Goal: Feedback & Contribution: Contribute content

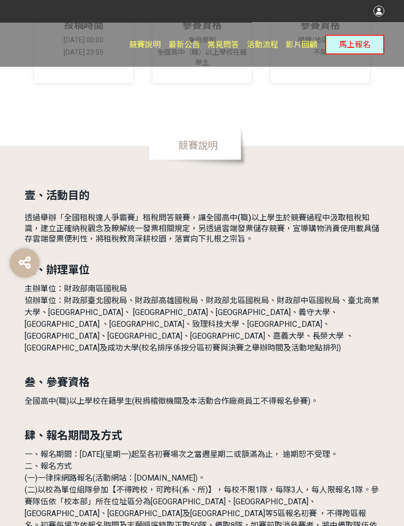
scroll to position [326, 0]
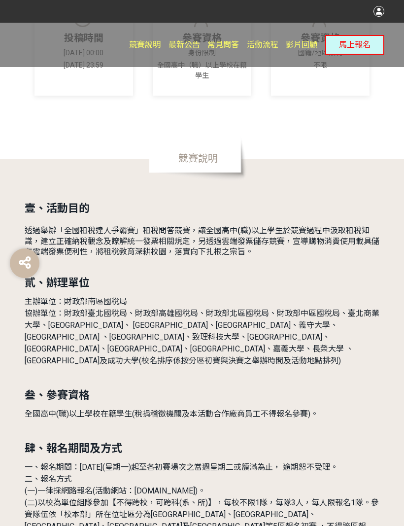
click at [355, 50] on button "馬上報名" at bounding box center [354, 45] width 59 height 20
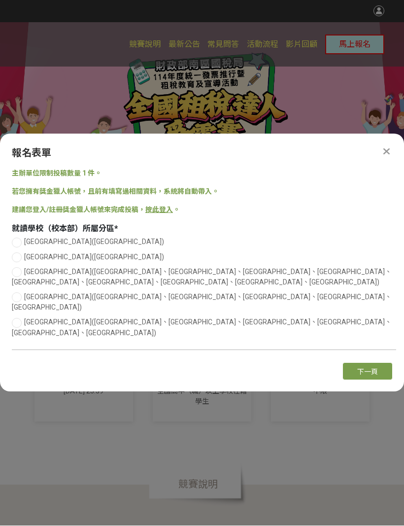
click at [14, 248] on div at bounding box center [17, 243] width 10 height 10
radio input "true"
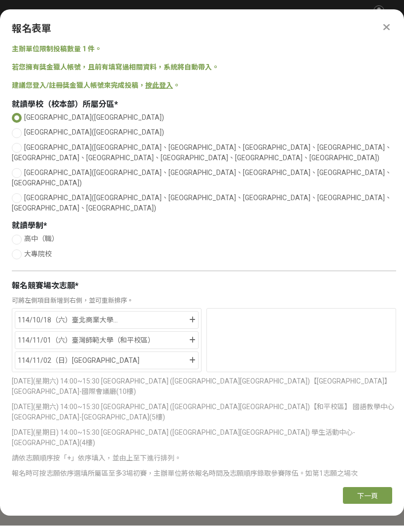
click at [20, 250] on div at bounding box center [17, 255] width 10 height 10
radio input "true"
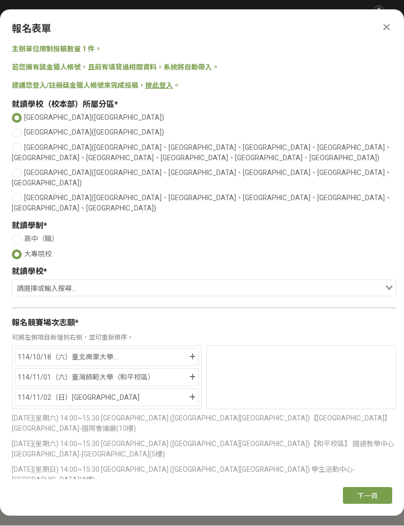
click at [135, 392] on div "114/11/02（日）[GEOGRAPHIC_DATA]" at bounding box center [103, 398] width 170 height 12
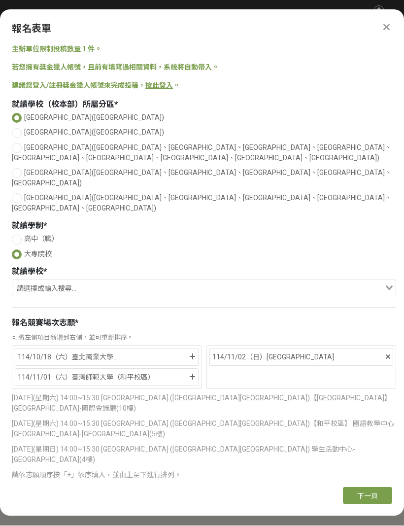
click at [132, 282] on input "Search for option" at bounding box center [198, 289] width 370 height 14
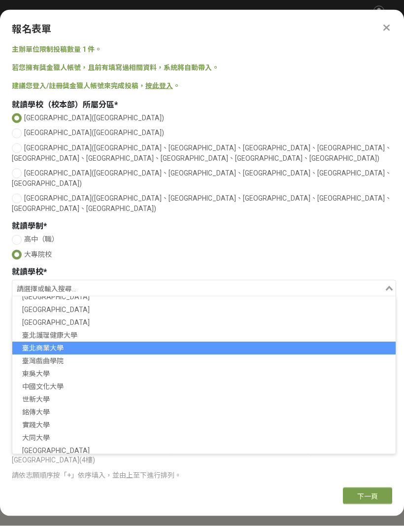
click at [54, 342] on li "臺北商業大學" at bounding box center [203, 348] width 383 height 13
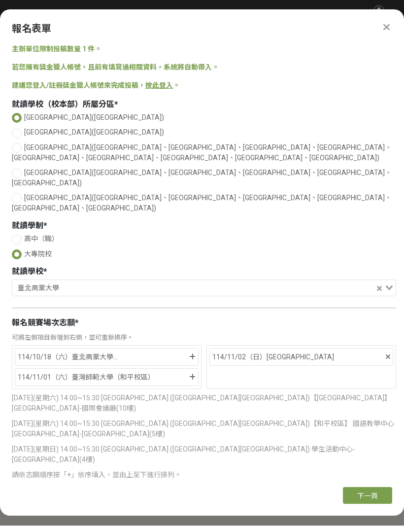
click at [362, 500] on span "下一頁" at bounding box center [367, 496] width 21 height 8
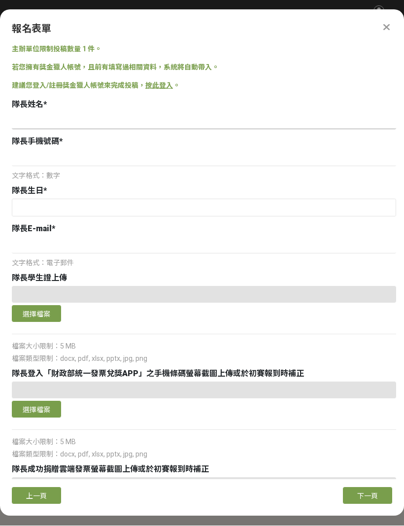
click at [164, 113] on input at bounding box center [204, 121] width 384 height 17
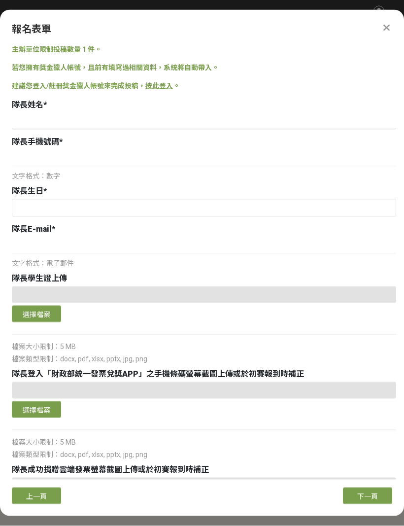
type input "[PERSON_NAME]"
click at [164, 150] on input at bounding box center [204, 158] width 384 height 17
click at [124, 150] on input at bounding box center [204, 158] width 384 height 17
type input "0971803567"
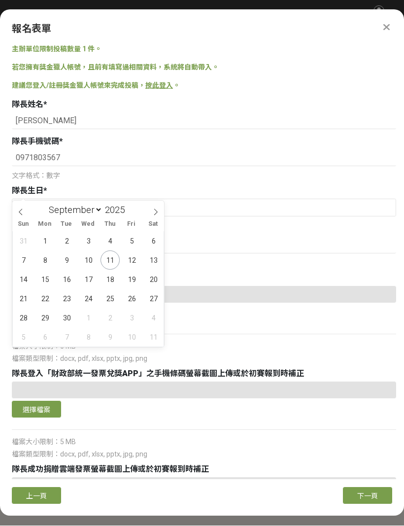
click at [123, 213] on input "2025" at bounding box center [118, 210] width 30 height 11
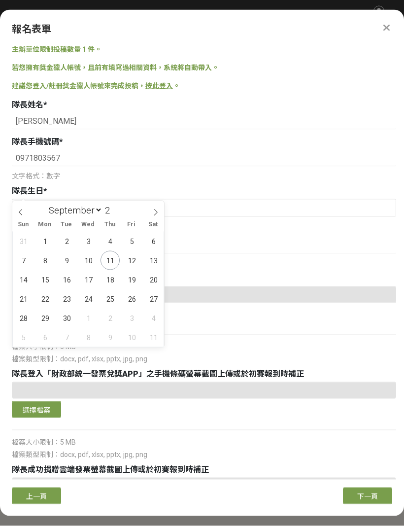
scroll to position [0, 0]
type input "2005"
click at [90, 209] on select "January February March April May June July August September October November De…" at bounding box center [73, 210] width 58 height 12
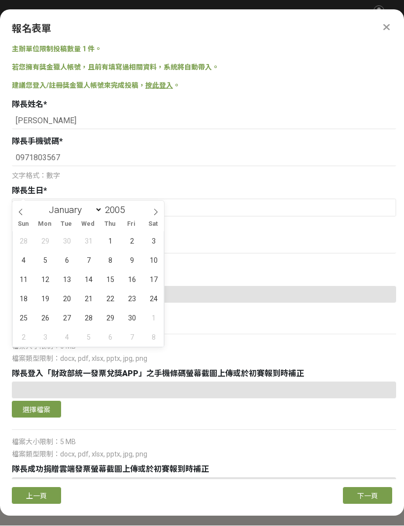
select select "9"
click at [89, 314] on span "26" at bounding box center [88, 317] width 19 height 19
type input "[DATE]"
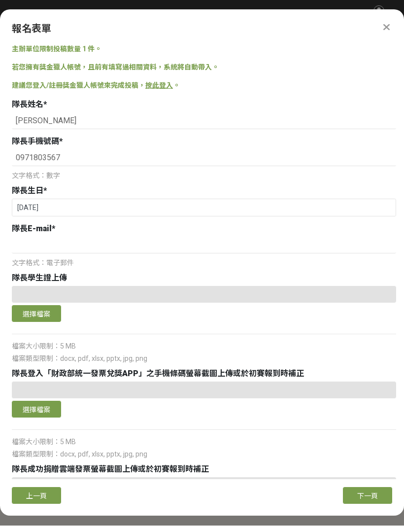
click at [93, 258] on div "文字格式：電子郵件" at bounding box center [204, 263] width 384 height 10
click at [97, 237] on input at bounding box center [204, 245] width 384 height 17
type input "[EMAIL_ADDRESS][DOMAIN_NAME]"
click at [28, 306] on button "選擇檔案" at bounding box center [36, 314] width 49 height 17
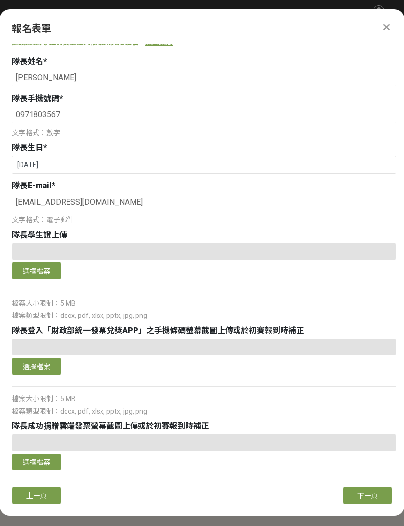
scroll to position [45, 0]
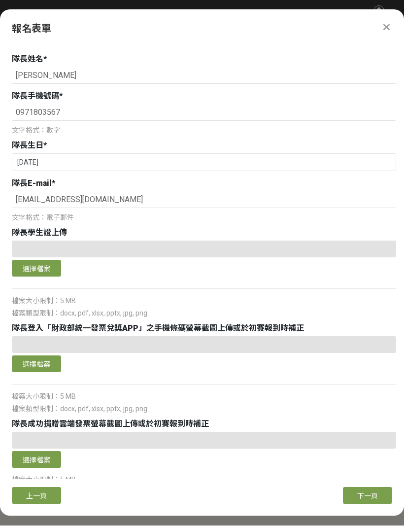
click at [42, 260] on button "選擇檔案" at bounding box center [36, 268] width 49 height 17
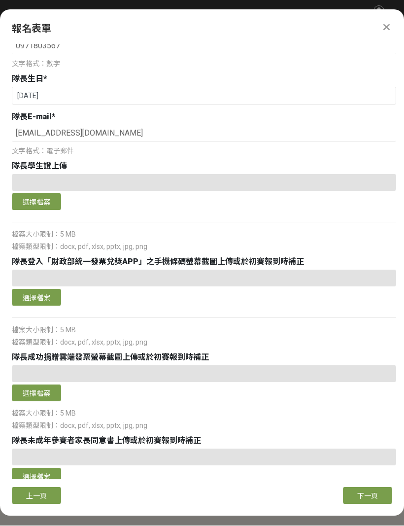
scroll to position [48, 0]
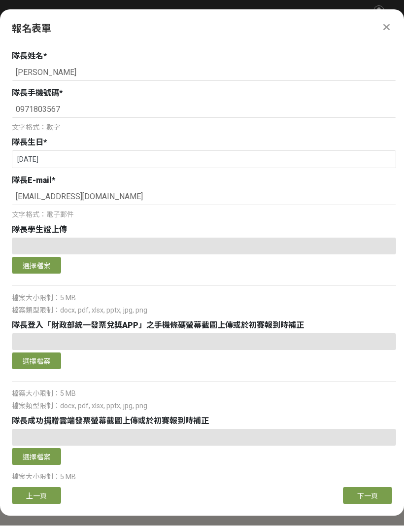
click at [39, 500] on span "上一頁" at bounding box center [36, 496] width 21 height 8
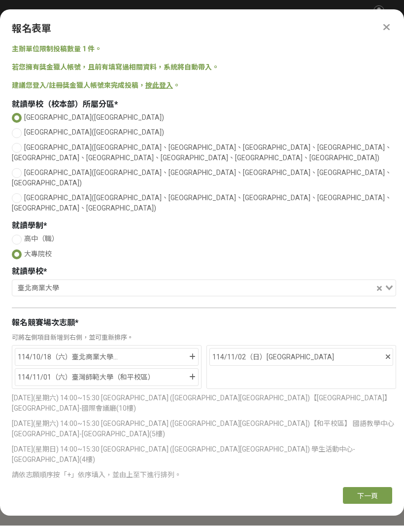
click at [193, 354] on icon at bounding box center [192, 357] width 6 height 7
click at [194, 354] on icon at bounding box center [192, 357] width 6 height 7
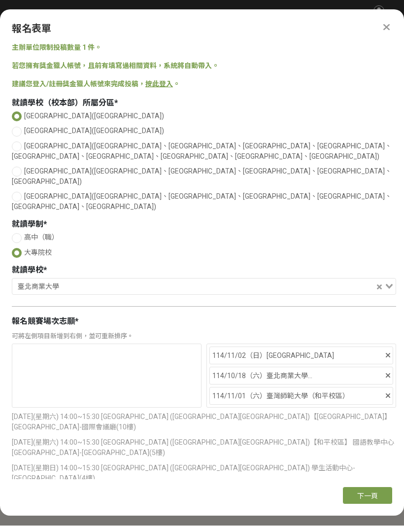
scroll to position [1, 0]
click at [372, 500] on span "下一頁" at bounding box center [367, 496] width 21 height 8
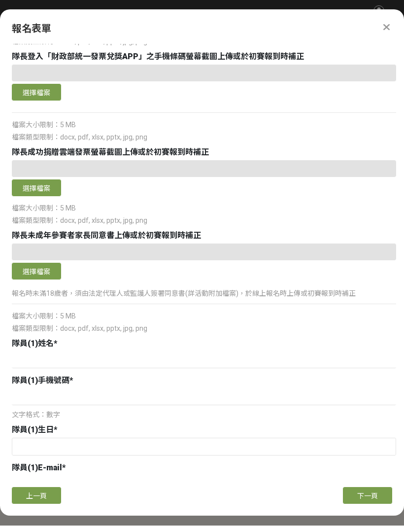
scroll to position [323, 0]
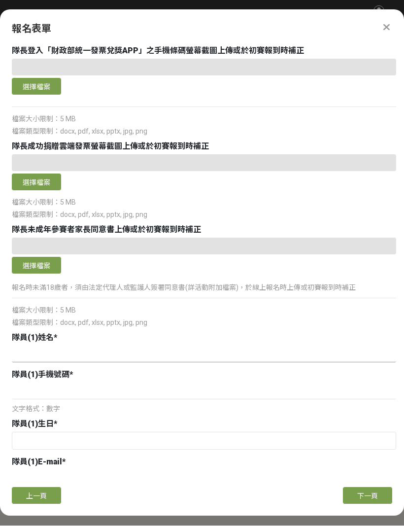
click at [103, 346] on input at bounding box center [204, 354] width 384 height 17
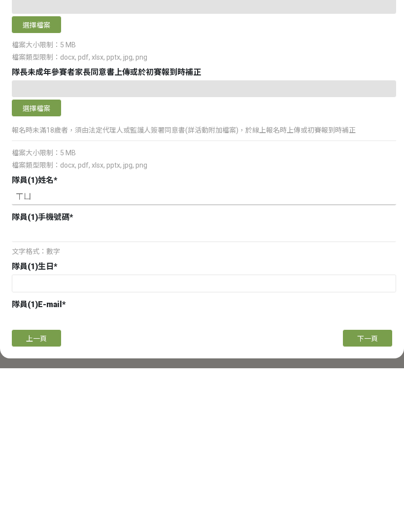
type input "徐"
click at [32, 492] on span "上一頁" at bounding box center [36, 496] width 21 height 8
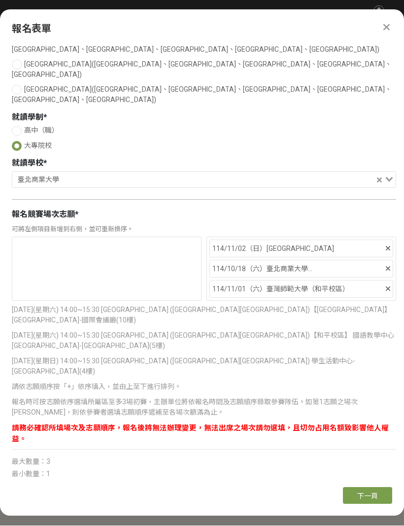
scroll to position [1, 0]
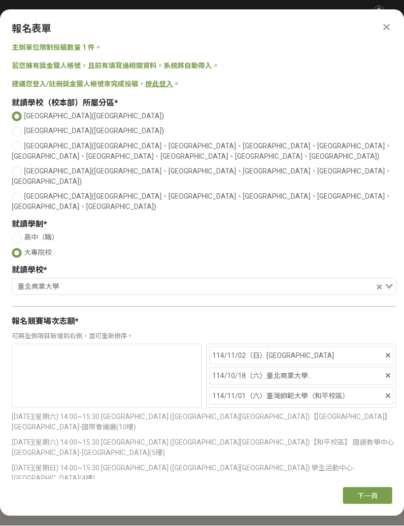
click at [386, 373] on icon at bounding box center [388, 376] width 4 height 7
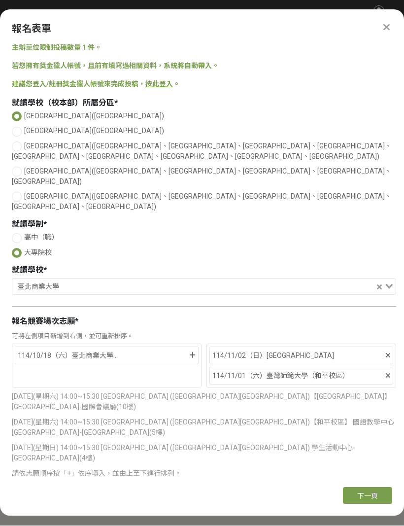
scroll to position [0, 0]
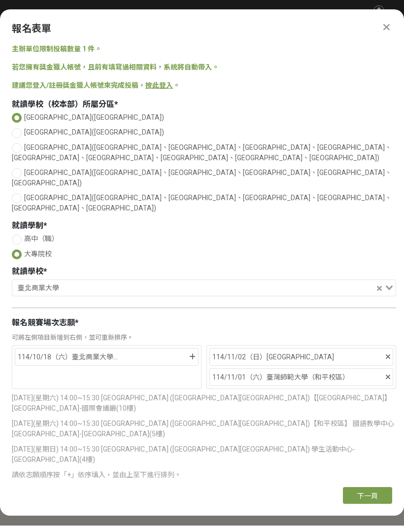
click at [192, 354] on icon at bounding box center [192, 357] width 6 height 7
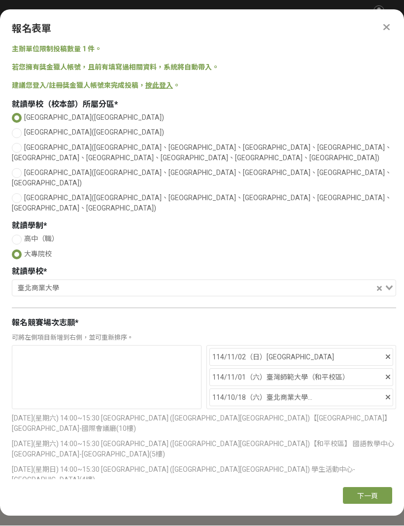
click at [366, 500] on span "下一頁" at bounding box center [367, 496] width 21 height 8
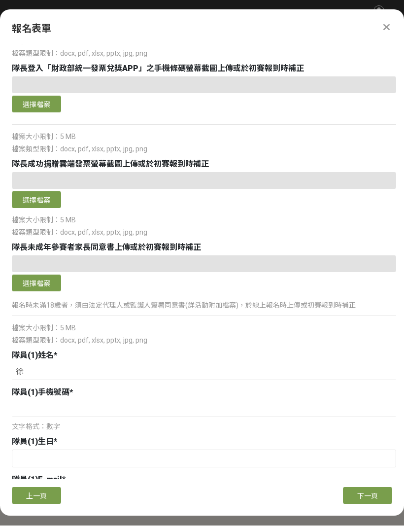
scroll to position [335, 0]
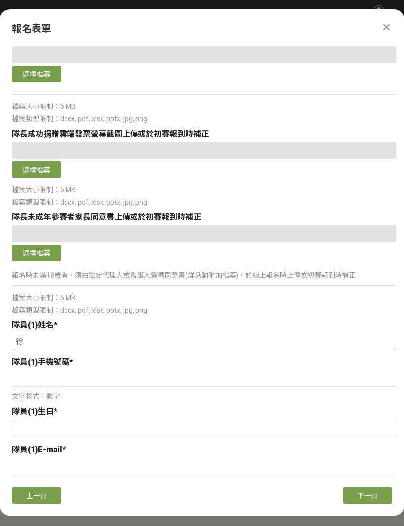
click at [116, 334] on input "徐" at bounding box center [204, 342] width 384 height 17
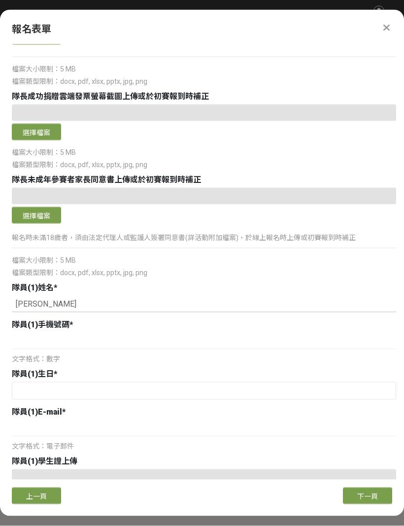
scroll to position [409, 0]
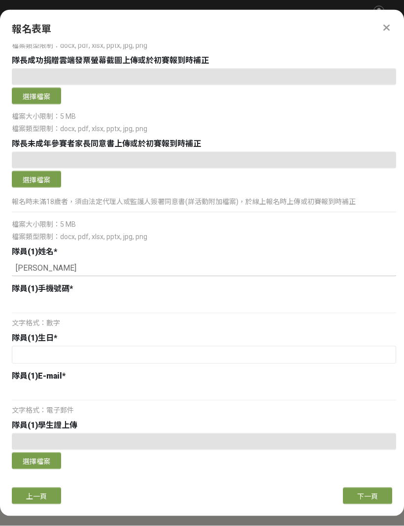
type input "[PERSON_NAME]"
click at [182, 297] on input at bounding box center [204, 305] width 384 height 17
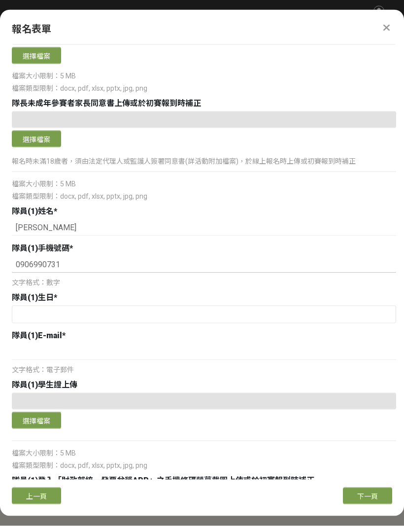
scroll to position [449, 0]
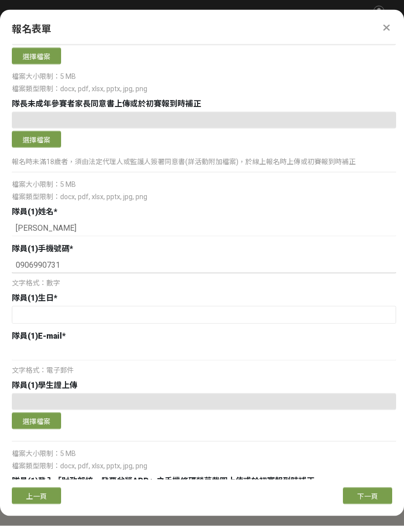
type input "0906990731"
click at [268, 307] on input "text" at bounding box center [203, 315] width 383 height 17
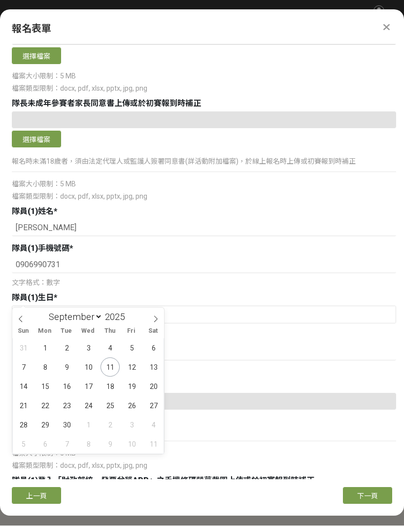
click at [119, 322] on input "2025" at bounding box center [118, 316] width 30 height 11
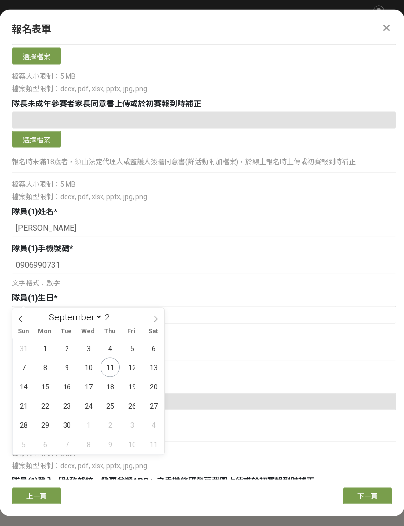
scroll to position [0, 0]
type input "2006"
click at [86, 317] on select "January February March April May June July August September October November De…" at bounding box center [73, 317] width 58 height 12
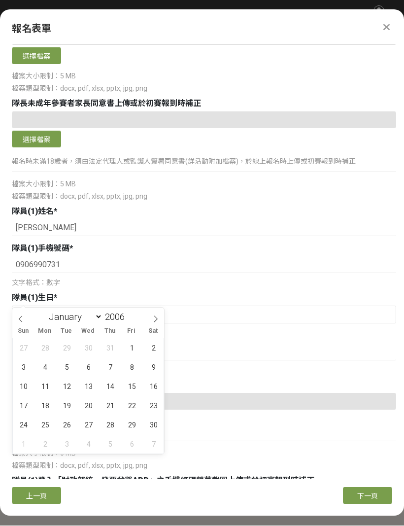
scroll to position [3, 0]
select select "6"
click at [46, 445] on span "31" at bounding box center [44, 444] width 19 height 19
type input "[DATE]"
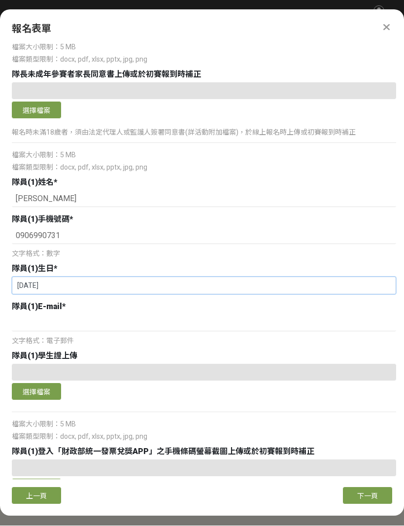
scroll to position [489, 0]
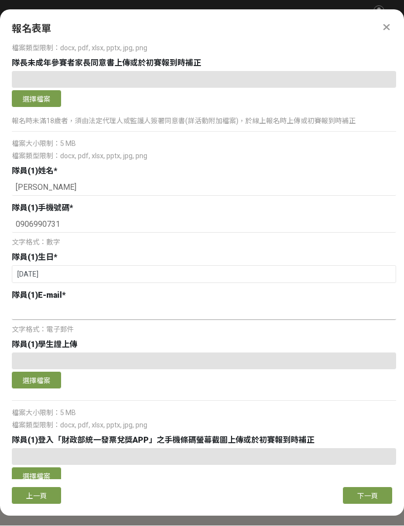
click at [159, 304] on input at bounding box center [204, 312] width 384 height 17
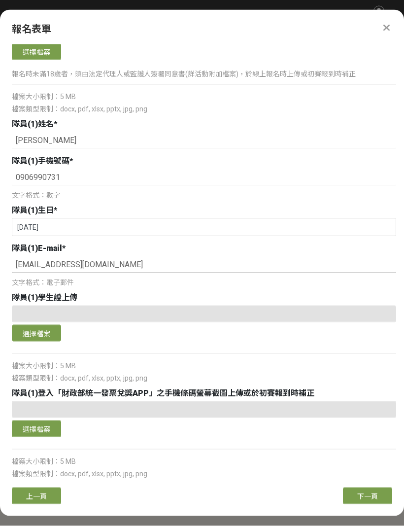
scroll to position [537, 0]
type input "[EMAIL_ADDRESS][DOMAIN_NAME]"
click at [319, 329] on div "選擇檔案 檔案大小限制：5 MB 檔案類型限制：docx, pdf, xlsx, pptx, jpg, png" at bounding box center [204, 344] width 384 height 78
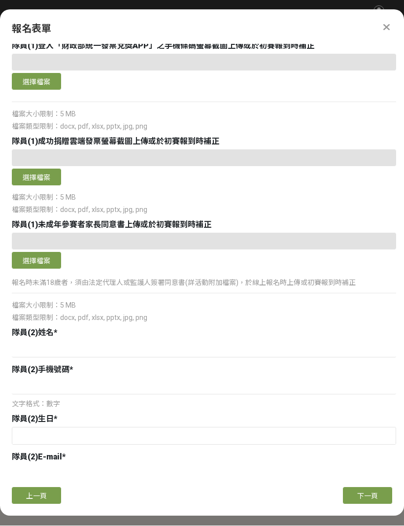
scroll to position [914, 0]
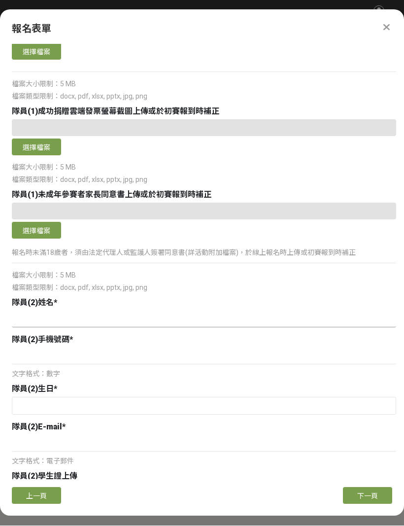
click at [36, 311] on input at bounding box center [204, 319] width 384 height 17
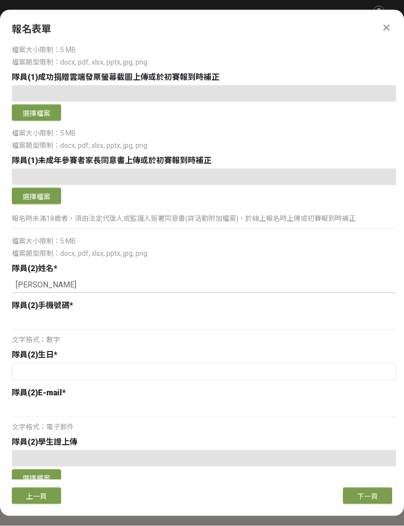
scroll to position [965, 0]
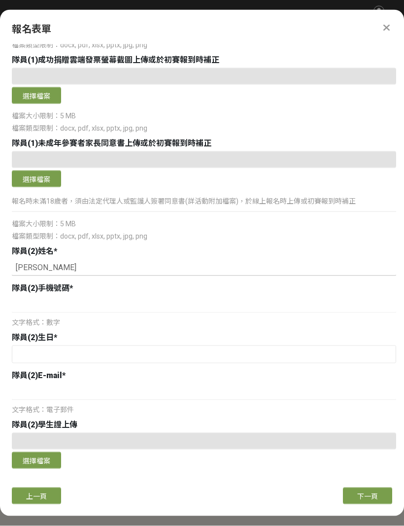
type input "[PERSON_NAME]"
click at [29, 296] on input at bounding box center [204, 304] width 384 height 17
type input "0979151613"
click at [92, 346] on input "text" at bounding box center [203, 354] width 383 height 17
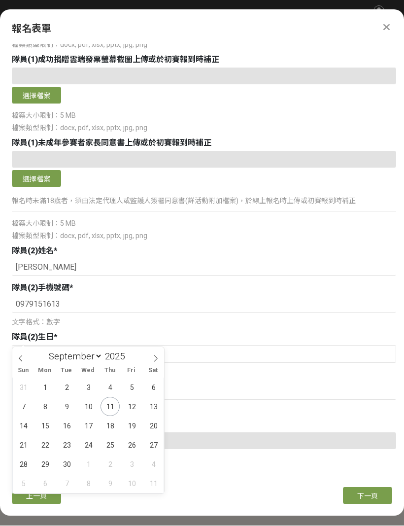
click at [122, 358] on input "2025" at bounding box center [118, 356] width 30 height 11
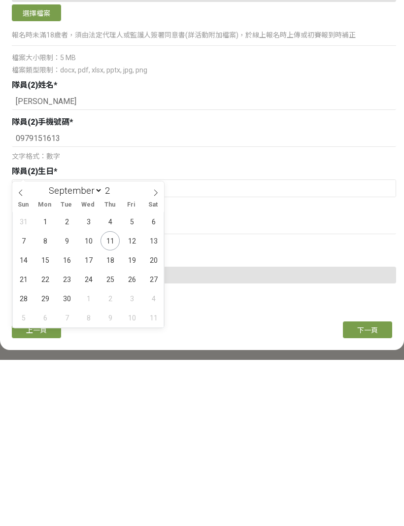
scroll to position [0, 0]
type input "2006042"
type input "2"
select select "NaN"
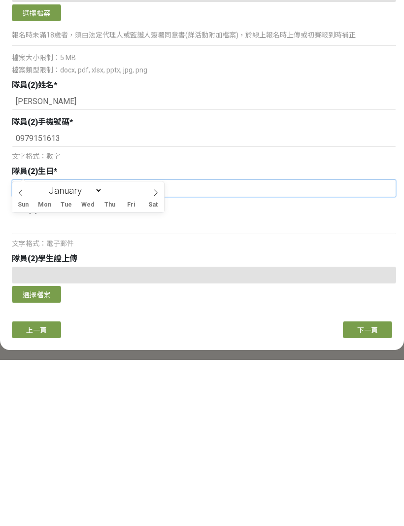
click at [34, 346] on input "text" at bounding box center [203, 354] width 383 height 17
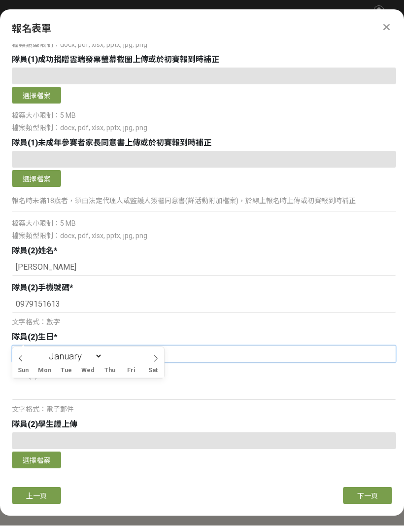
click at [32, 346] on input "text" at bounding box center [203, 354] width 383 height 17
click at [29, 346] on input "text" at bounding box center [203, 354] width 383 height 17
click at [145, 357] on div "January February March April May June July August September October November De…" at bounding box center [88, 355] width 152 height 17
click at [122, 353] on input "Year" at bounding box center [118, 356] width 30 height 11
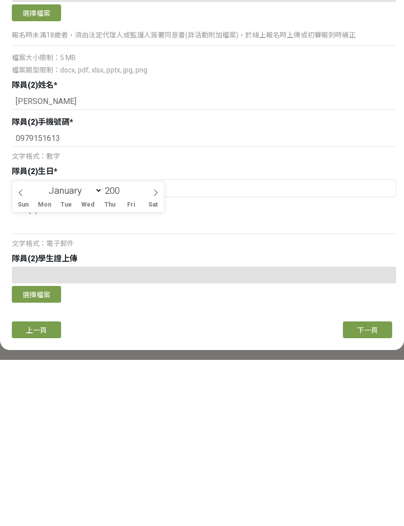
type input "2006"
select select "8"
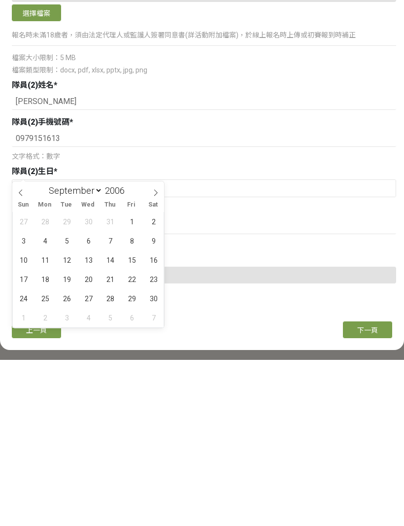
type input "2006"
click at [90, 350] on select "January February March April May June July August September October November De…" at bounding box center [73, 356] width 58 height 12
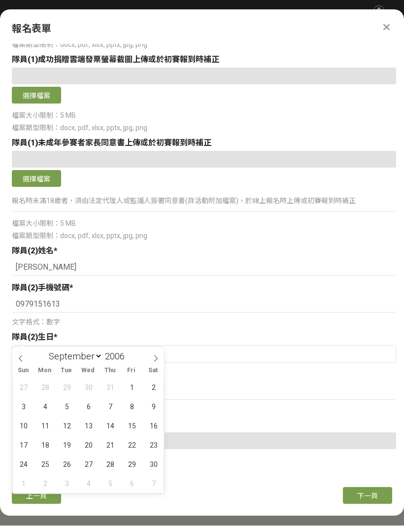
scroll to position [3, 0]
select select "3"
click at [155, 444] on span "22" at bounding box center [153, 445] width 19 height 19
type input "[DATE]"
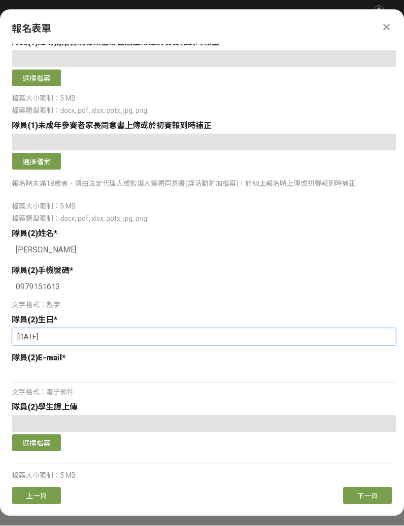
scroll to position [984, 0]
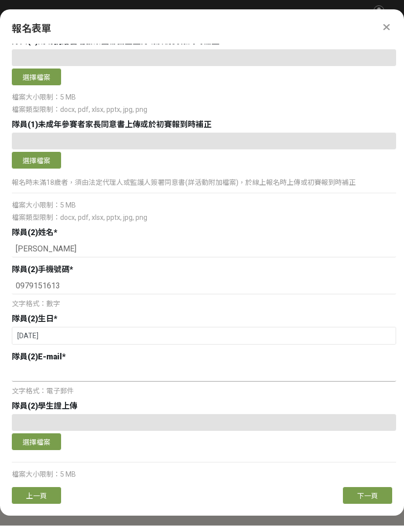
click at [103, 365] on input at bounding box center [204, 373] width 384 height 17
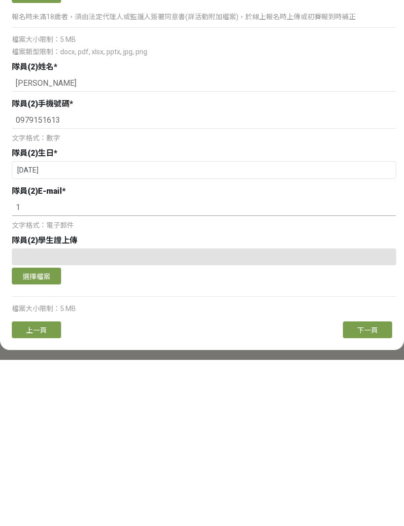
scroll to position [0, 0]
type input "[EMAIL_ADDRESS][DOMAIN_NAME]"
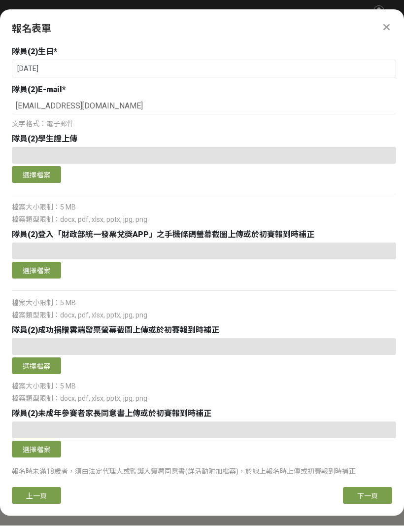
scroll to position [1250, 0]
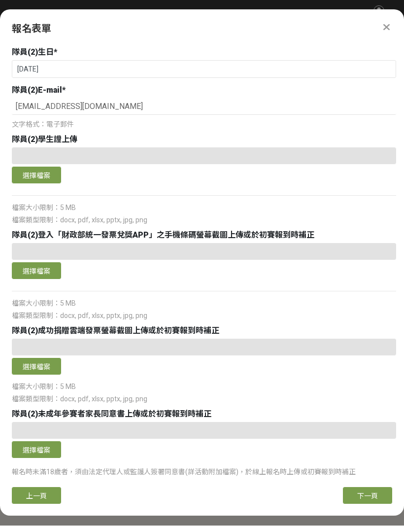
click at [370, 500] on span "下一頁" at bounding box center [367, 496] width 21 height 8
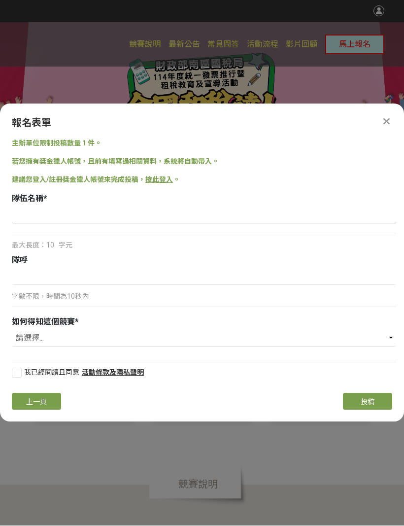
click at [163, 216] on input at bounding box center [204, 215] width 384 height 17
type input "熬夜讀稅我不睡"
click at [137, 284] on input at bounding box center [204, 277] width 384 height 17
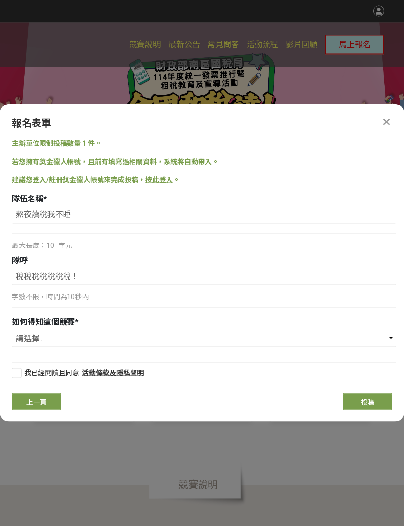
click at [71, 214] on input "熬夜讀稅我不睡" at bounding box center [204, 215] width 384 height 17
click at [75, 215] on input "熬夜讀稅我不睡" at bounding box center [204, 215] width 384 height 17
click at [75, 212] on input "熬夜讀稅我不睡" at bounding box center [204, 215] width 384 height 17
click at [76, 214] on input "熬夜讀稅我不睡" at bounding box center [204, 215] width 384 height 17
click at [74, 214] on input "熬夜讀稅我不睡" at bounding box center [204, 215] width 384 height 17
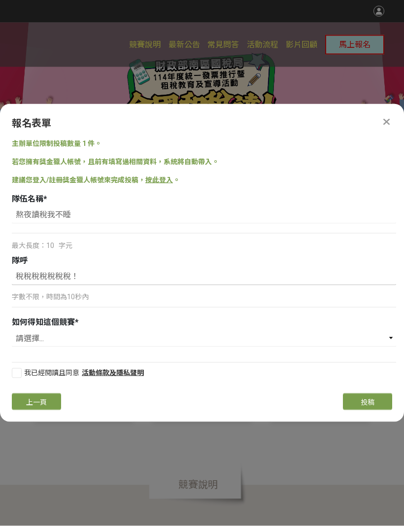
click at [98, 284] on input "稅稅稅稅稅稅稅！" at bounding box center [204, 277] width 384 height 17
click at [95, 273] on input "稅稅稅稅稅稅稅！" at bounding box center [204, 277] width 384 height 17
click at [89, 279] on input "稅稅稅稅稅稅稅！" at bounding box center [204, 277] width 384 height 17
paste input "熬夜讀稅我不睡"
type input "稅稅稅稅稅稅稅！熬夜讀稅我不睡！"
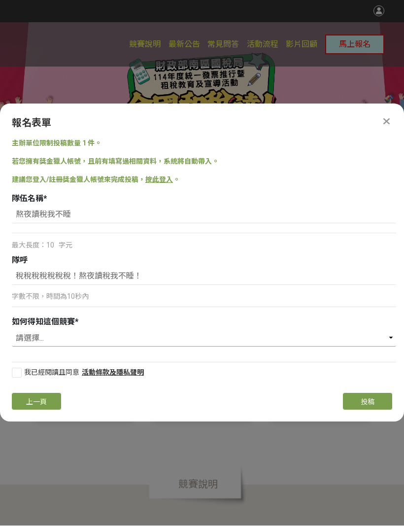
click at [24, 336] on select "請選擇... 國稅局推薦 校園講座 / 老師系上推薦 Facebook / Instagram 獎金獵人網站 活動海報 其他" at bounding box center [204, 338] width 384 height 17
select select "校園講座 / 老師系上推薦"
click at [16, 376] on div at bounding box center [17, 373] width 10 height 10
checkbox input "true"
click at [35, 331] on select "請選擇... 國稅局推薦 校園講座 / 老師系上推薦 Facebook / Instagram 獎金獵人網站 活動海報 其他" at bounding box center [204, 338] width 384 height 17
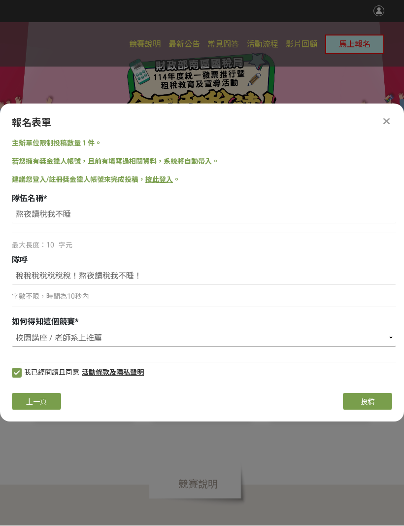
click at [362, 343] on select "請選擇... 國稅局推薦 校園講座 / 老師系上推薦 Facebook / Instagram 獎金獵人網站 活動海報 其他" at bounding box center [204, 338] width 384 height 17
select select "國稅局推薦"
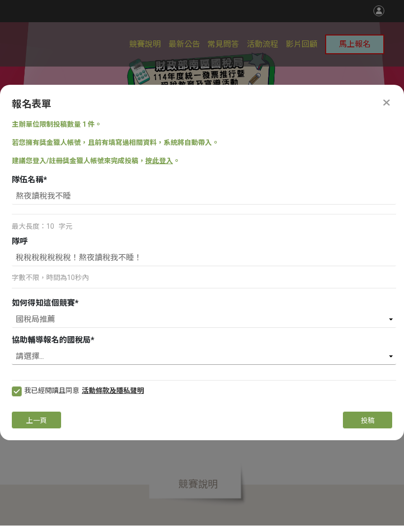
click at [219, 361] on select "請選擇... 財政部臺北國稅局 財政部高雄國稅局 財政部北區國稅局 財政部中區國稅局 財政部南區國稅局" at bounding box center [204, 356] width 384 height 17
select select "財政部臺北國稅局"
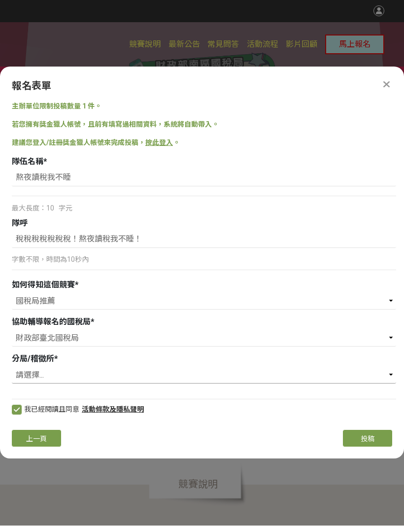
click at [230, 380] on select "請選擇... 信義分局 北投稽徵所 大同稽徵所 中北稽徴所 萬華稽徴所 中正分局 松山分局 南港稽徵所 文山稽徴所 大安分局 中南稽徵所 士林稽徵所 內湖稽徵所" at bounding box center [204, 375] width 384 height 17
select select "中正分局"
click at [370, 439] on span "投稿" at bounding box center [368, 439] width 14 height 8
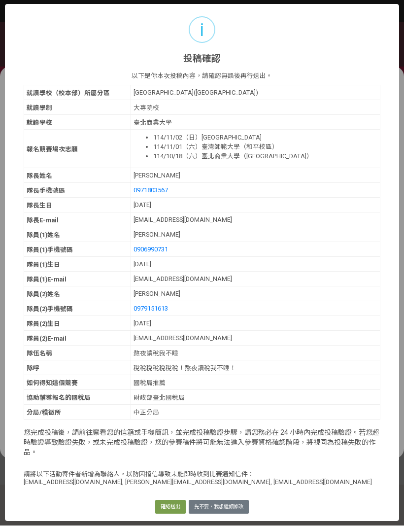
click at [171, 507] on button "確認送出" at bounding box center [170, 507] width 31 height 14
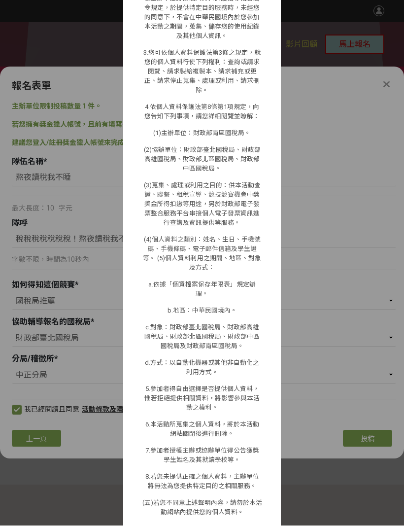
scroll to position [612, 0]
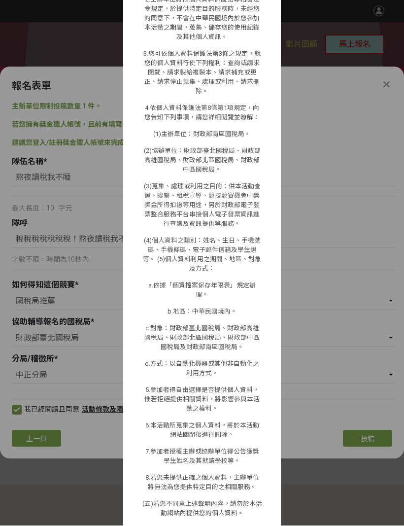
click at [214, 525] on button "取消" at bounding box center [214, 534] width 21 height 14
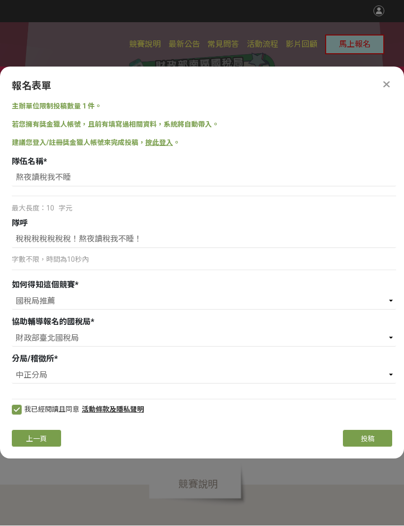
click at [365, 436] on span "投稿" at bounding box center [368, 439] width 14 height 8
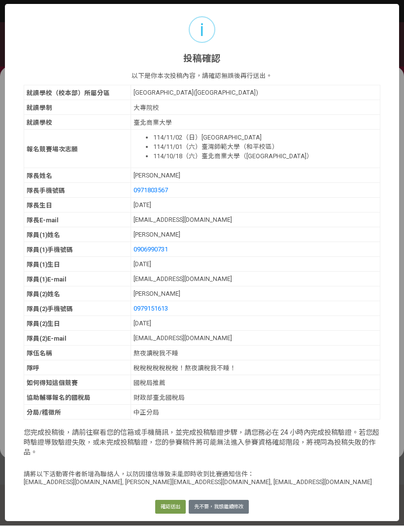
click at [170, 510] on button "確認送出" at bounding box center [170, 507] width 31 height 14
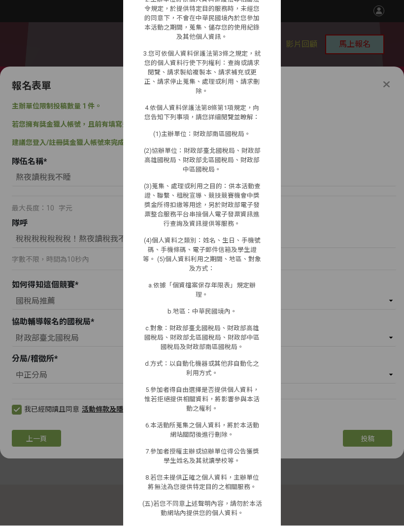
click at [191, 525] on button "確定" at bounding box center [190, 534] width 21 height 14
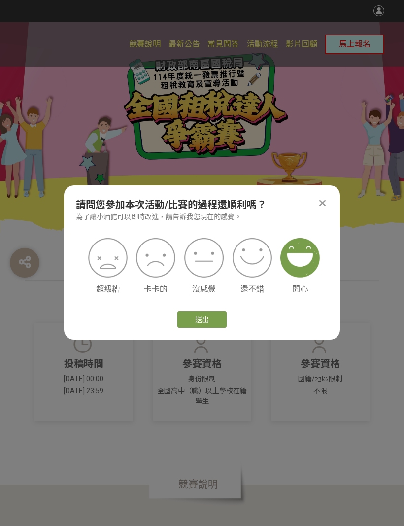
click at [295, 259] on img at bounding box center [299, 258] width 39 height 39
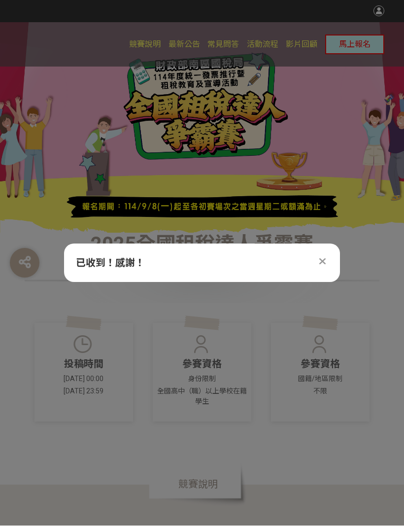
scroll to position [0, 0]
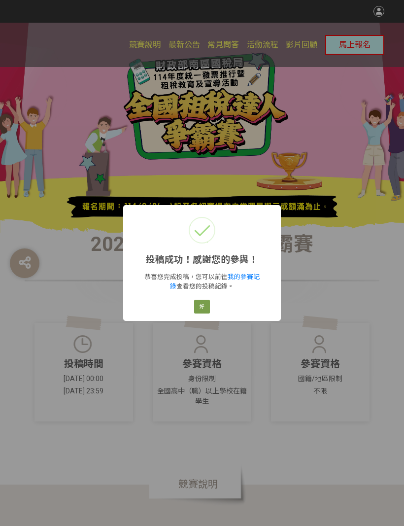
click at [204, 304] on button "好" at bounding box center [202, 307] width 16 height 14
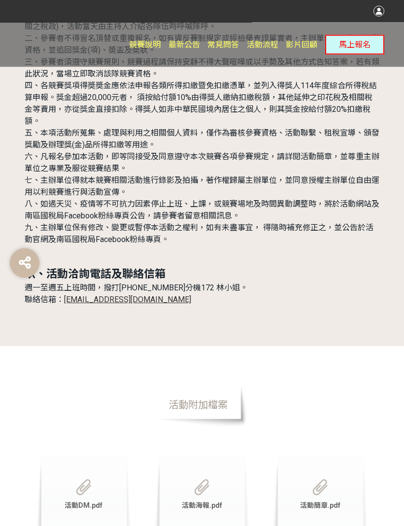
scroll to position [3430, 0]
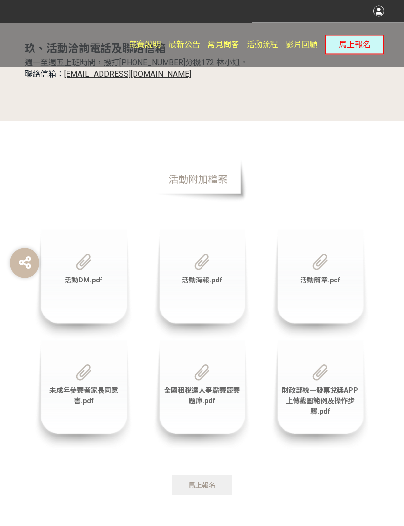
click at [324, 254] on img at bounding box center [319, 262] width 15 height 16
click at [321, 254] on img at bounding box center [319, 262] width 15 height 16
